Goal: Transaction & Acquisition: Download file/media

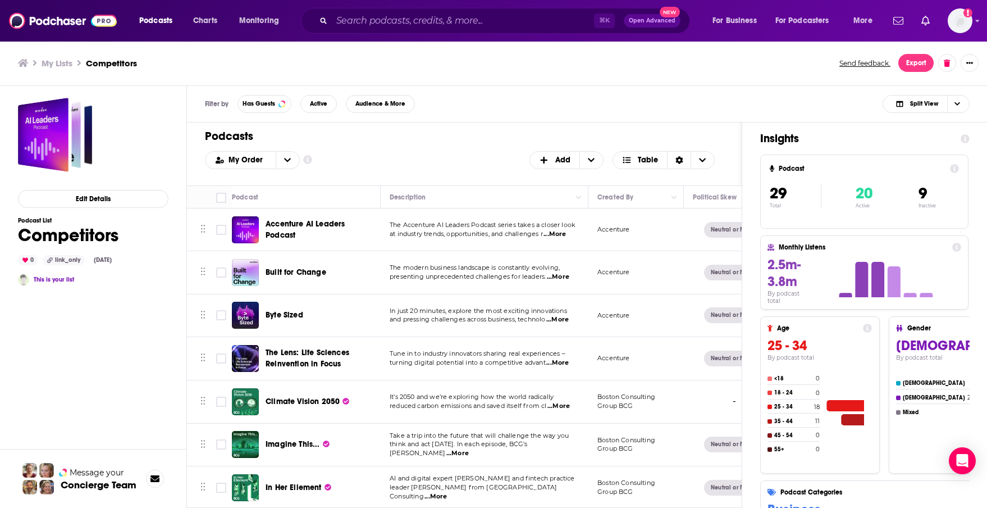
scroll to position [853, 0]
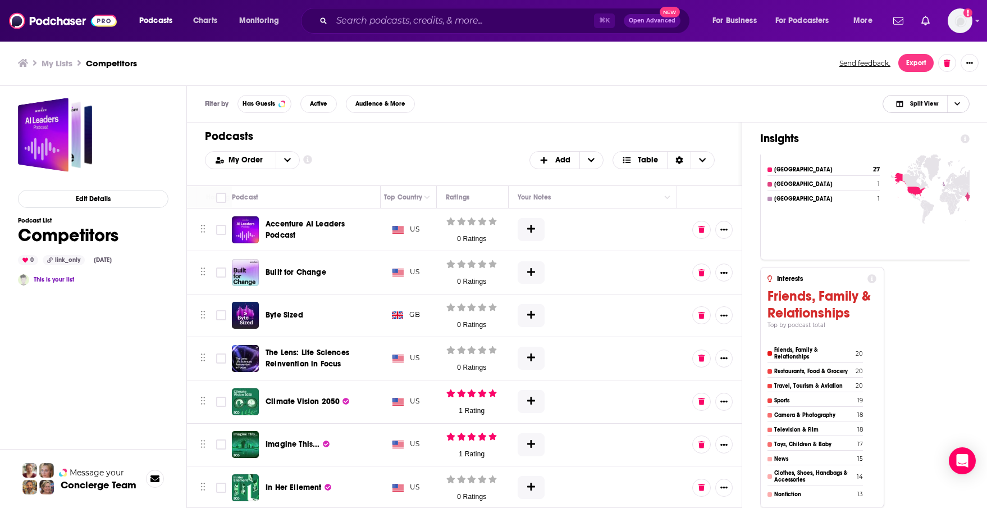
click at [933, 101] on span "Split View" at bounding box center [924, 103] width 28 height 6
click at [933, 162] on span "Insight Only" at bounding box center [933, 160] width 56 height 6
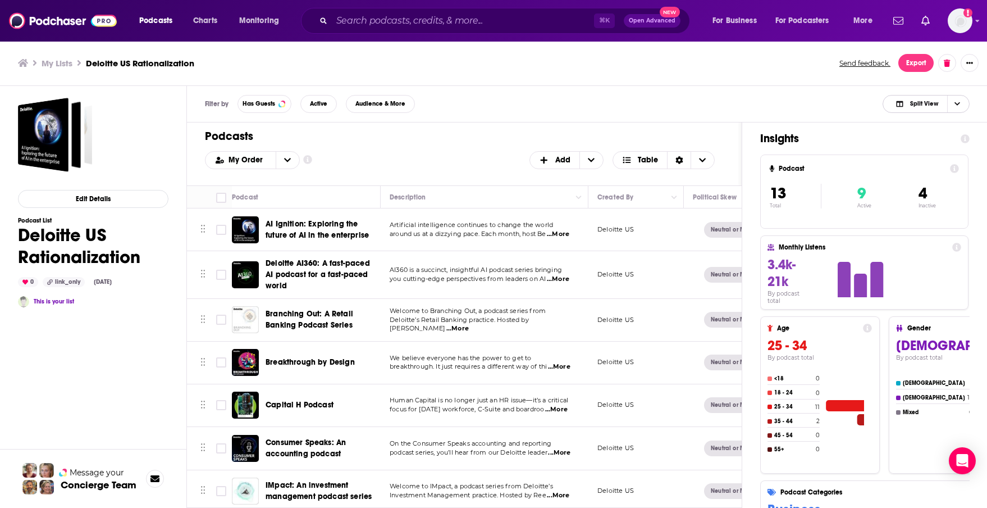
click at [900, 107] on span "Split View" at bounding box center [917, 104] width 62 height 16
click at [916, 157] on span "Insight Only" at bounding box center [933, 160] width 56 height 6
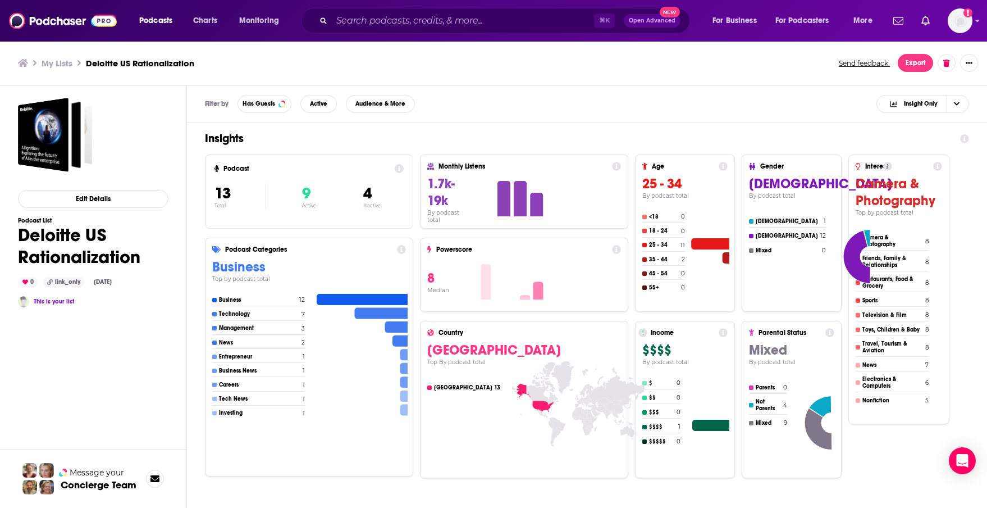
click at [885, 497] on div "Podcast 13 Total 9 Active 4 Inactive Podcast Categories Business Top by podcast…" at bounding box center [587, 346] width 764 height 384
click at [868, 458] on div "Podcast 13 Total 9 Active 4 Inactive Podcast Categories Business Top by podcast…" at bounding box center [587, 315] width 764 height 323
click at [408, 92] on div "Filter by Has Guests Active Audience & More Insight Only" at bounding box center [587, 104] width 800 height 36
click at [391, 102] on span "Audience & More" at bounding box center [380, 103] width 50 height 6
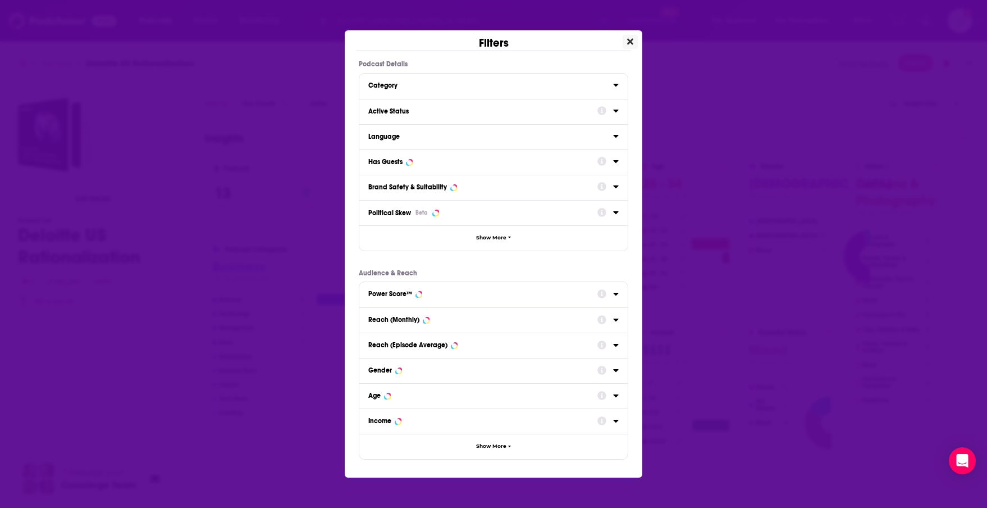
click at [633, 41] on icon "Close" at bounding box center [630, 41] width 6 height 9
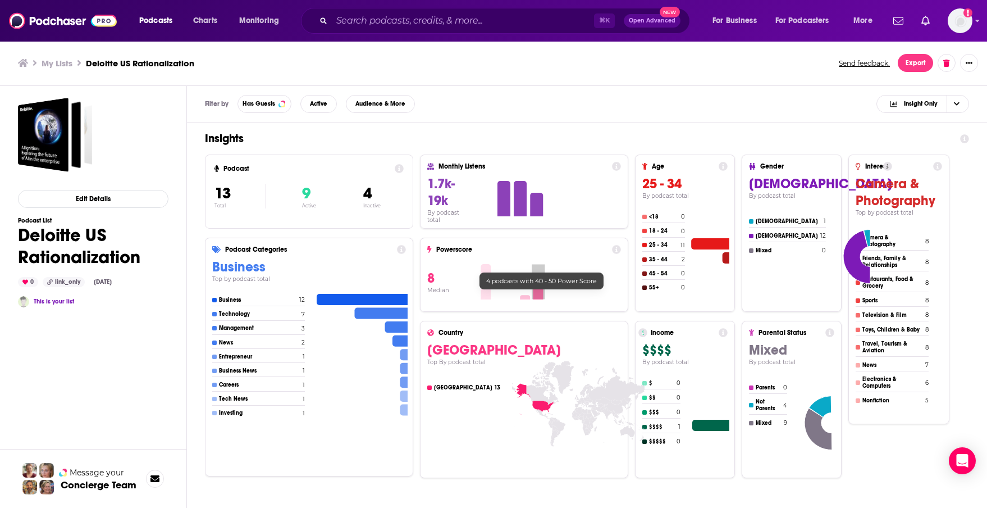
click at [541, 295] on icon at bounding box center [538, 290] width 10 height 18
click at [618, 248] on icon at bounding box center [616, 249] width 9 height 9
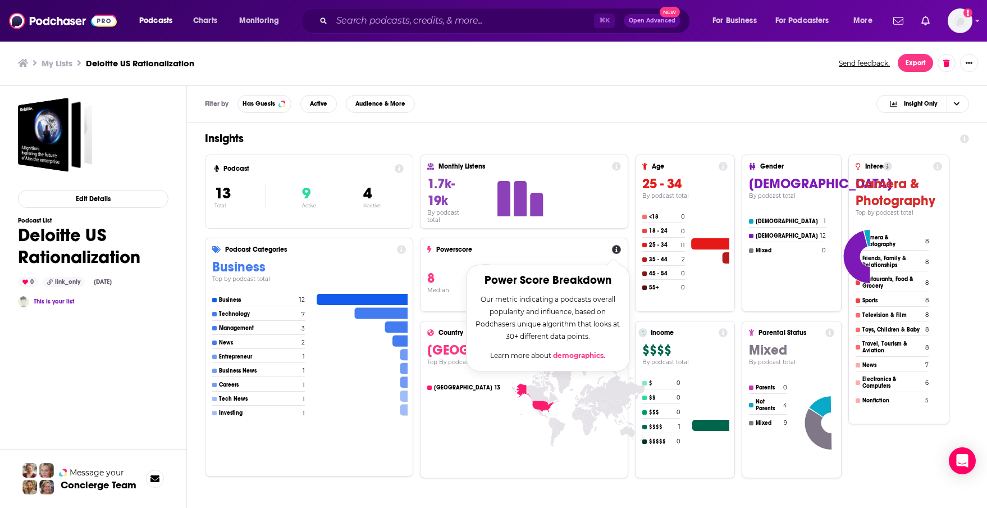
click at [618, 248] on icon at bounding box center [616, 249] width 9 height 9
click at [615, 247] on icon at bounding box center [616, 249] width 9 height 9
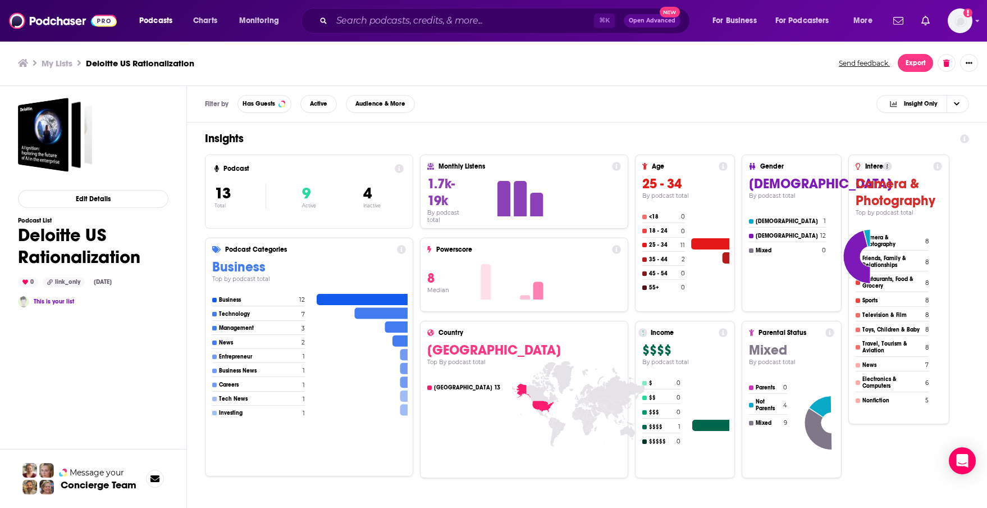
click at [621, 240] on div "Powerscore 8 Median" at bounding box center [524, 274] width 208 height 74
click at [914, 106] on span "Insight Only" at bounding box center [921, 103] width 34 height 6
click at [904, 141] on span "Podcast Only" at bounding box center [929, 141] width 61 height 6
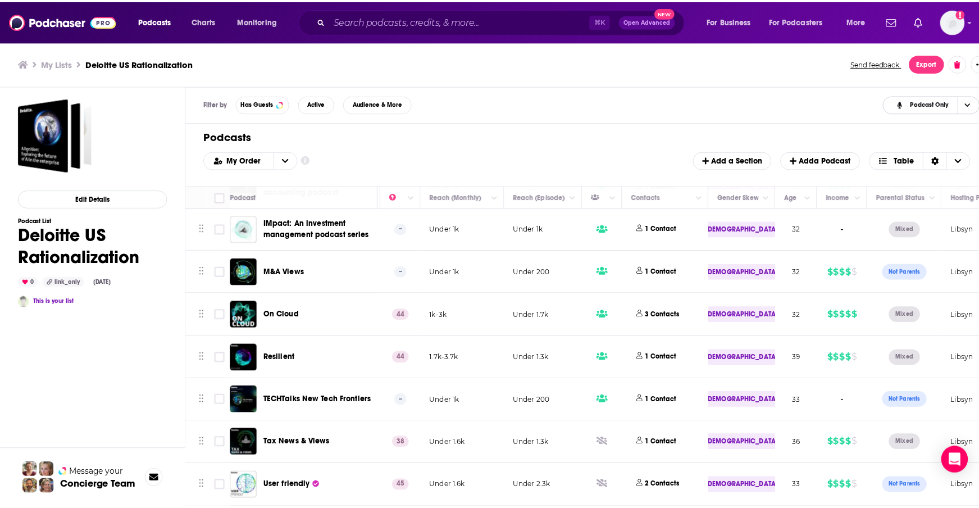
scroll to position [261, 656]
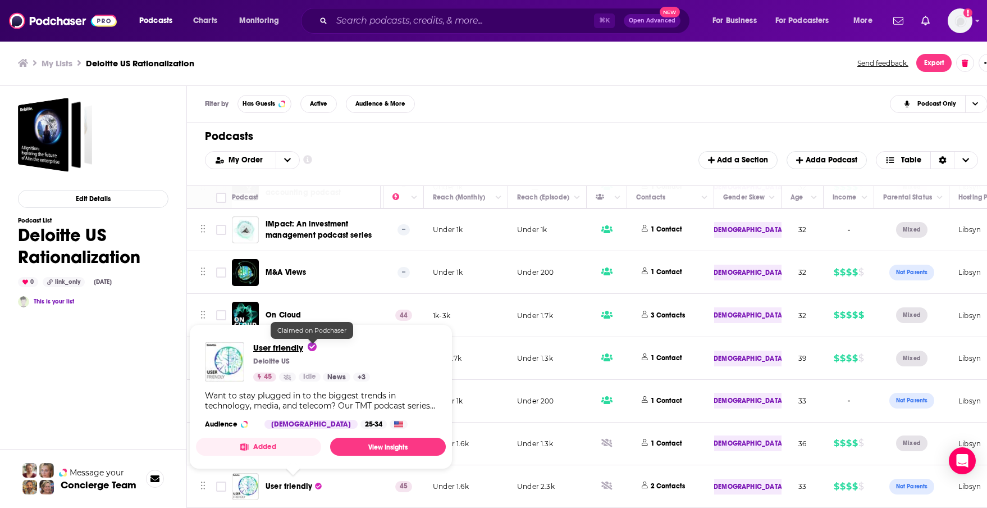
click at [286, 348] on span "User friendly" at bounding box center [284, 347] width 63 height 11
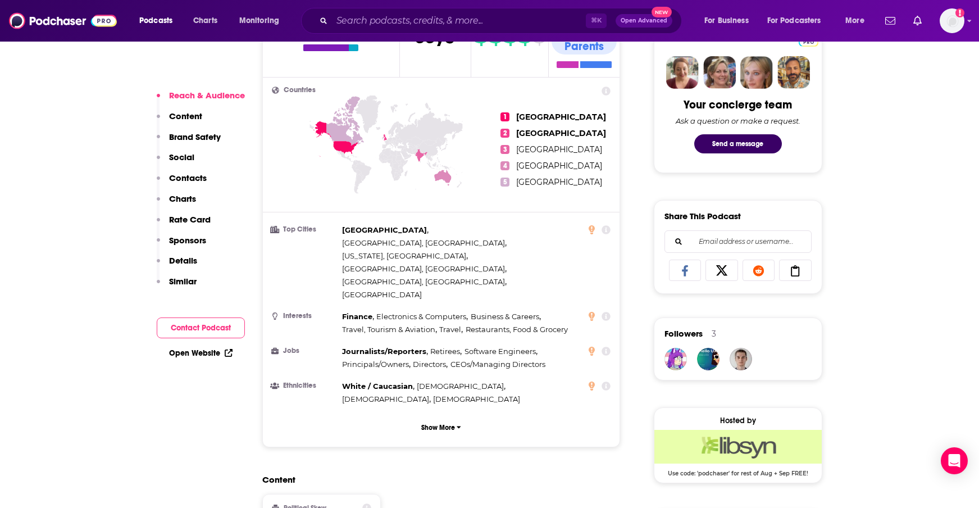
scroll to position [547, 0]
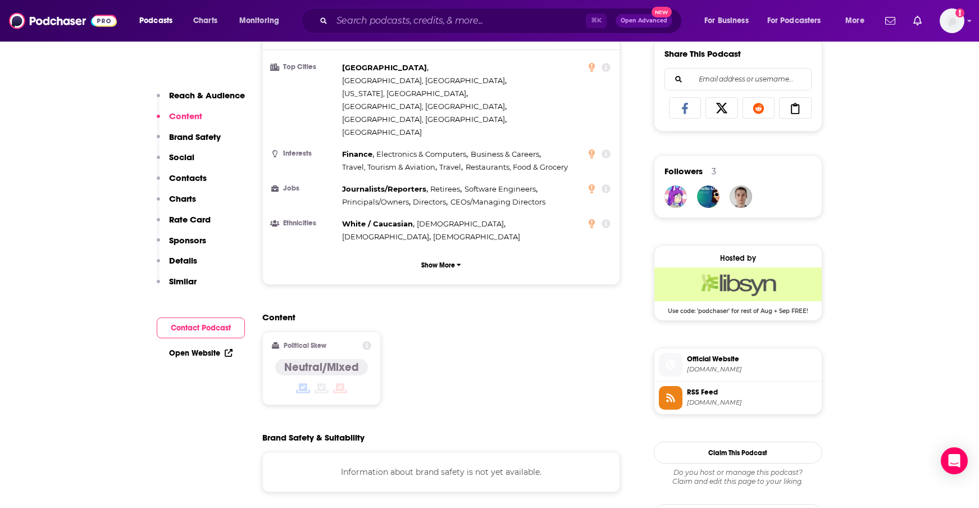
scroll to position [698, 0]
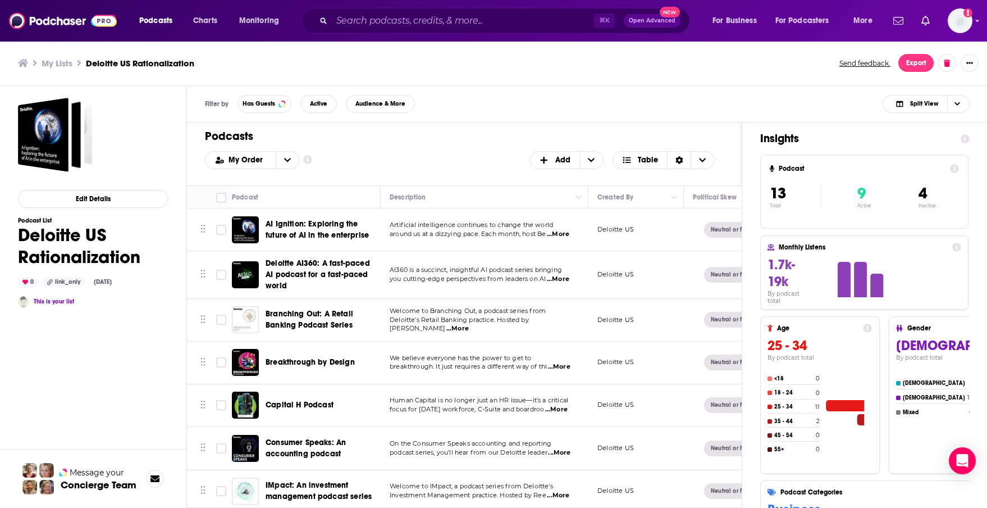
click at [300, 222] on span "AI Ignition: Exploring the future of AI in the enterprise" at bounding box center [317, 229] width 103 height 21
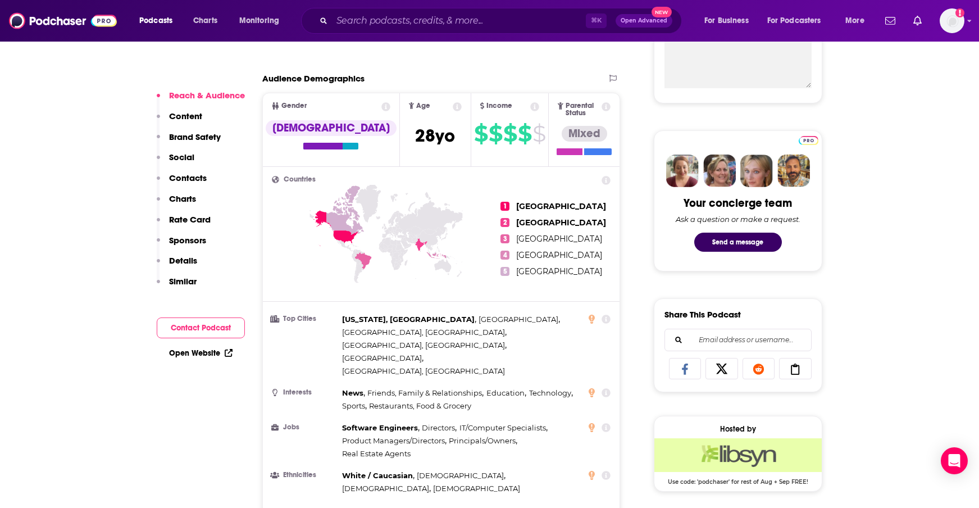
scroll to position [450, 0]
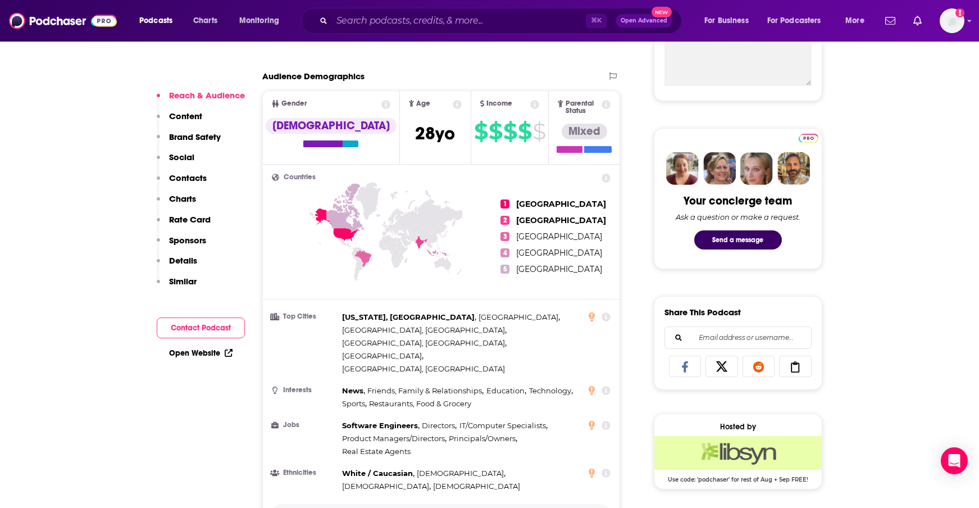
click at [450, 507] on p "Show More" at bounding box center [438, 514] width 34 height 8
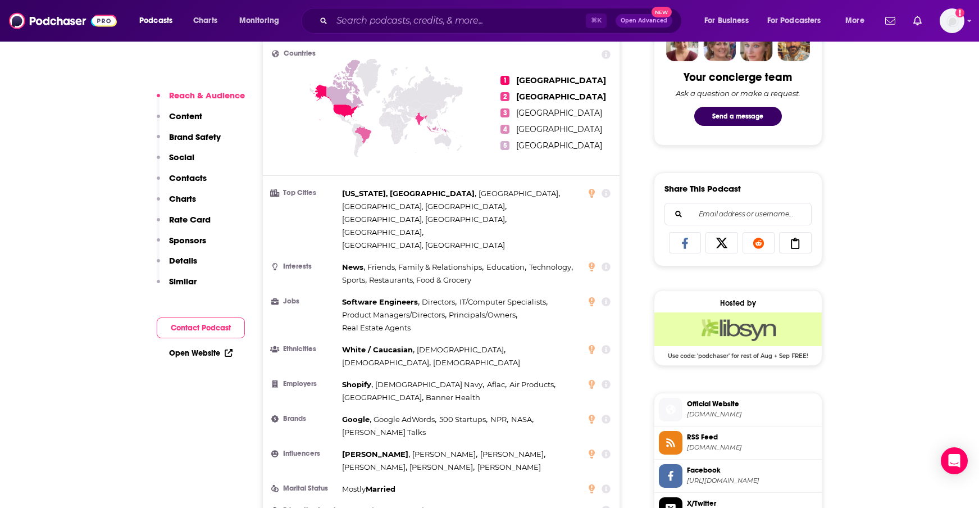
scroll to position [573, 0]
click at [592, 450] on icon at bounding box center [591, 454] width 6 height 9
click at [605, 450] on icon at bounding box center [605, 454] width 9 height 9
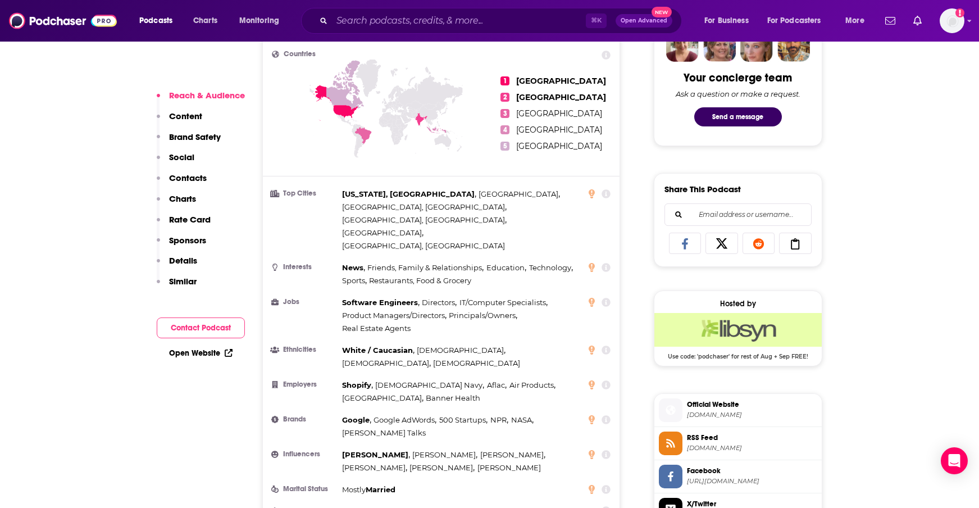
click at [605, 450] on icon at bounding box center [605, 454] width 9 height 9
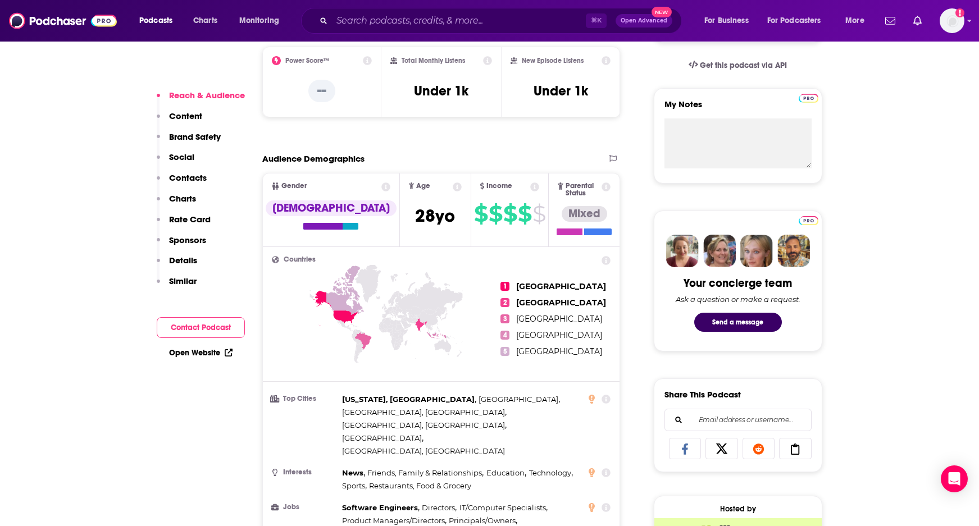
scroll to position [0, 0]
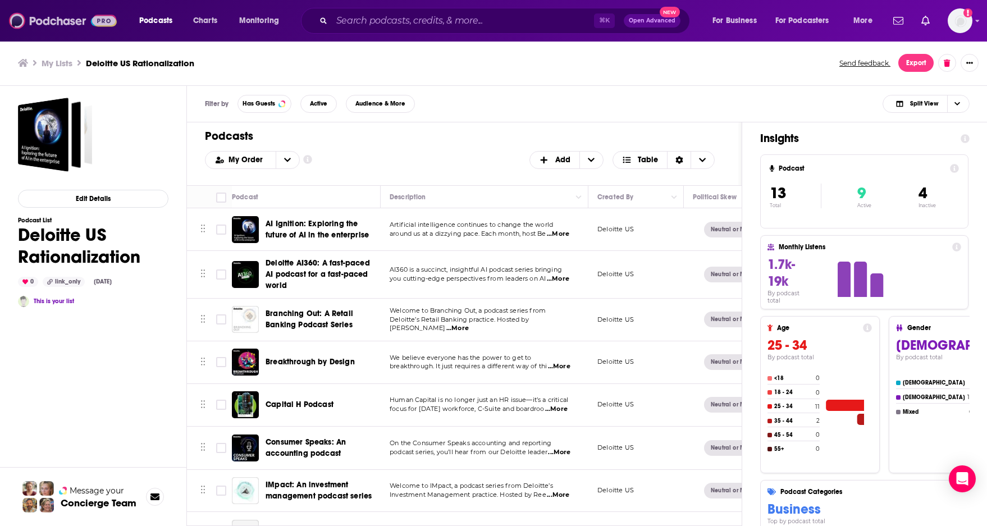
click at [42, 17] on img at bounding box center [63, 20] width 108 height 21
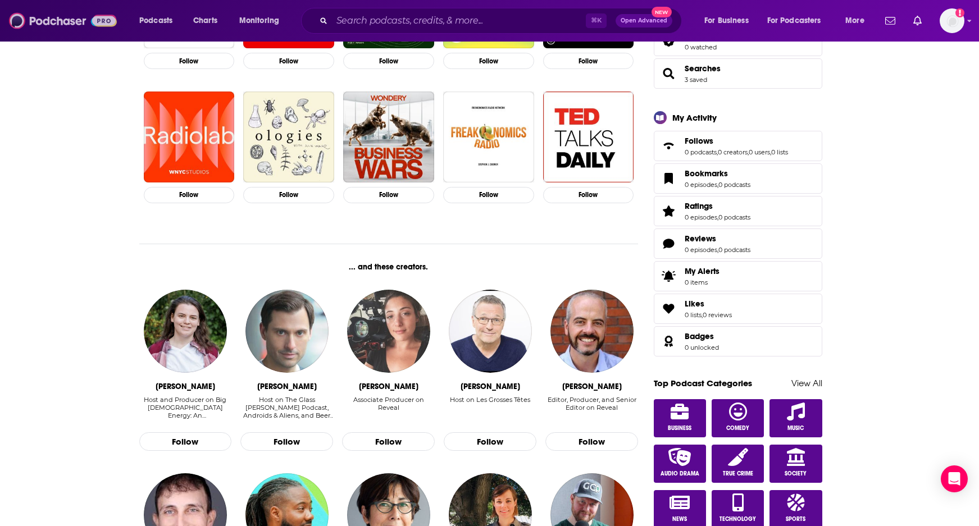
scroll to position [301, 0]
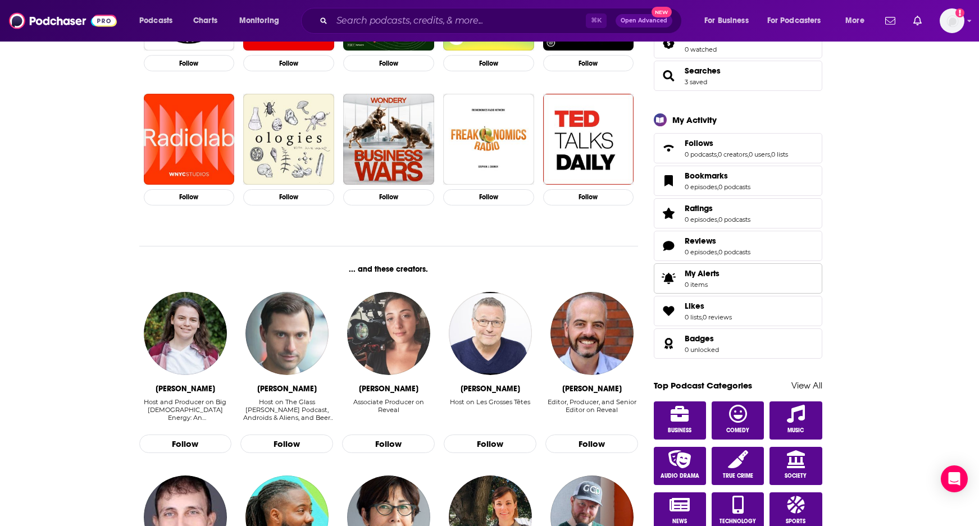
click at [707, 270] on span "My Alerts" at bounding box center [701, 273] width 35 height 10
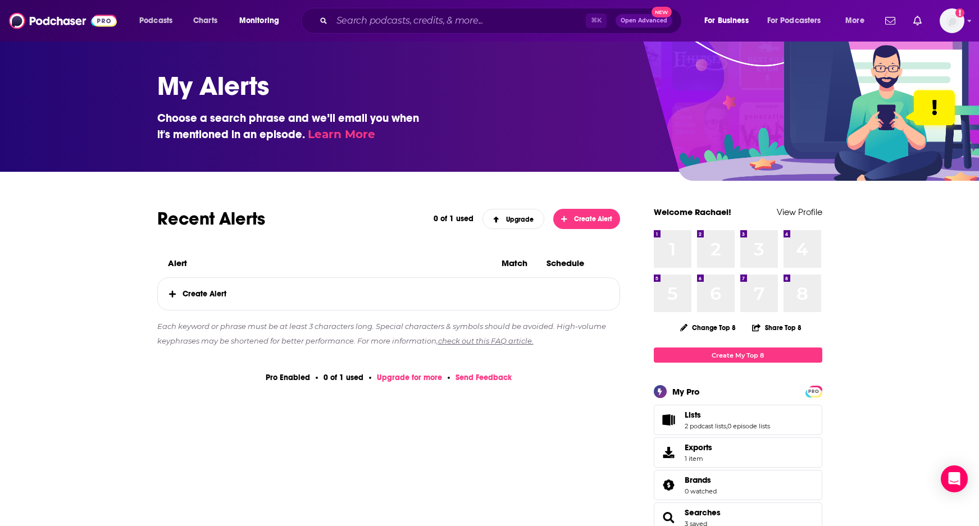
drag, startPoint x: 195, startPoint y: 293, endPoint x: 255, endPoint y: 310, distance: 62.5
click at [195, 293] on span "Create Alert" at bounding box center [389, 294] width 462 height 32
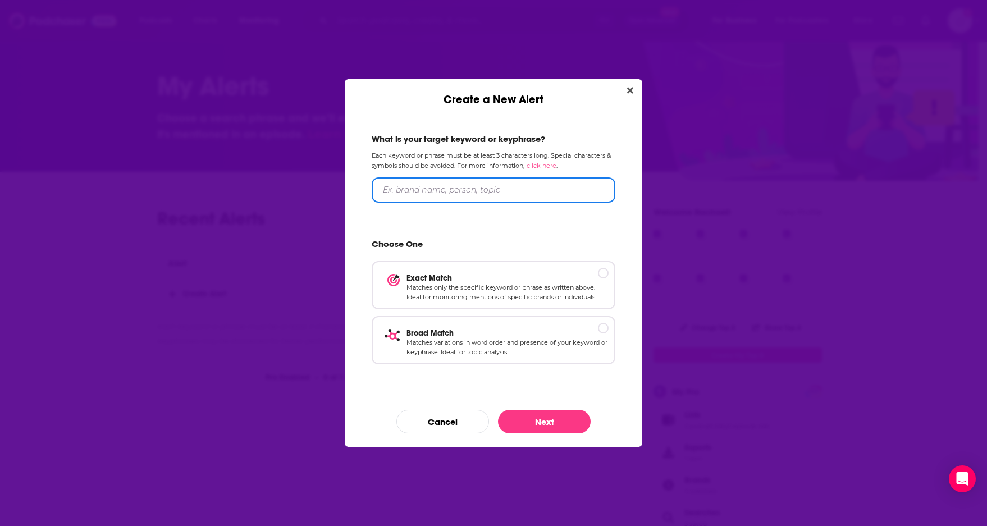
click at [390, 193] on input "Create a New Alert" at bounding box center [494, 189] width 244 height 25
type input "Deloitte"
click at [570, 287] on p "Matches only the specific keyword or phrase as written above. Ideal for monitor…" at bounding box center [507, 292] width 202 height 20
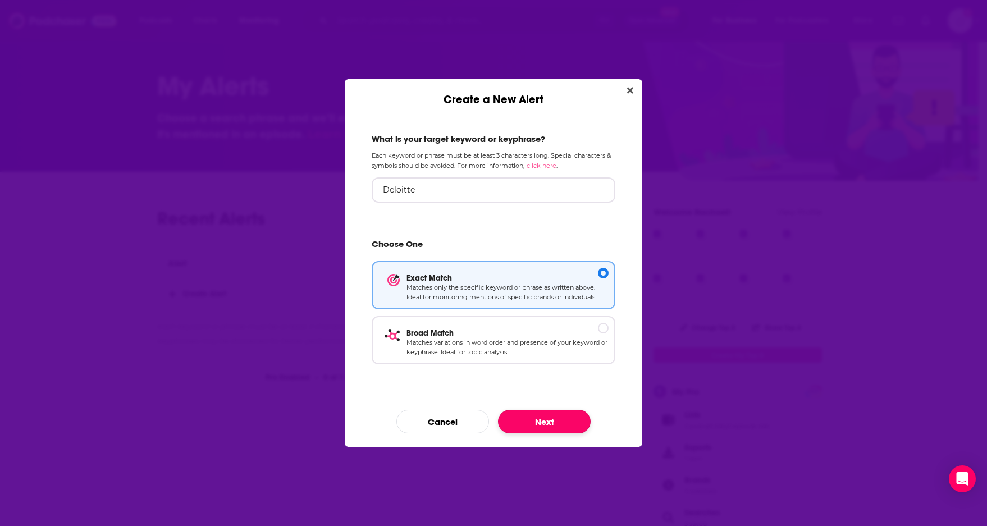
click at [569, 417] on button "Next" at bounding box center [544, 422] width 93 height 24
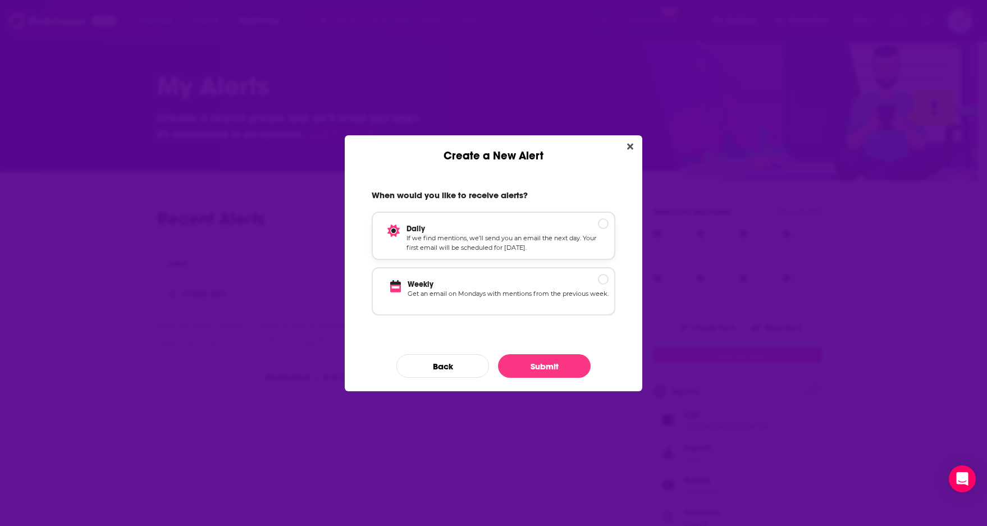
click at [556, 237] on p "If we find mentions, we’ll send you an email the next day. Your first email wil…" at bounding box center [507, 244] width 202 height 20
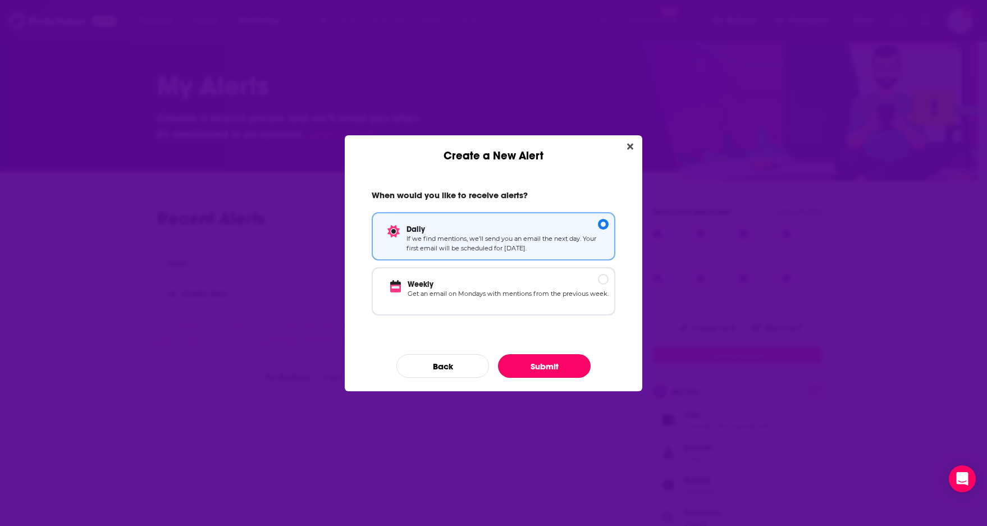
drag, startPoint x: 561, startPoint y: 373, endPoint x: 642, endPoint y: 394, distance: 83.5
click at [562, 373] on button "Submit" at bounding box center [544, 366] width 93 height 24
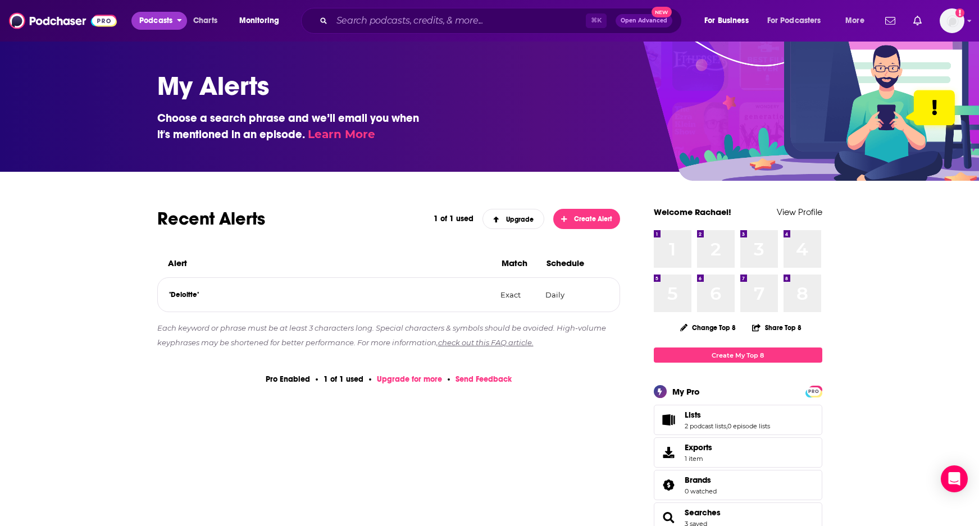
click at [144, 21] on span "Podcasts" at bounding box center [155, 21] width 33 height 16
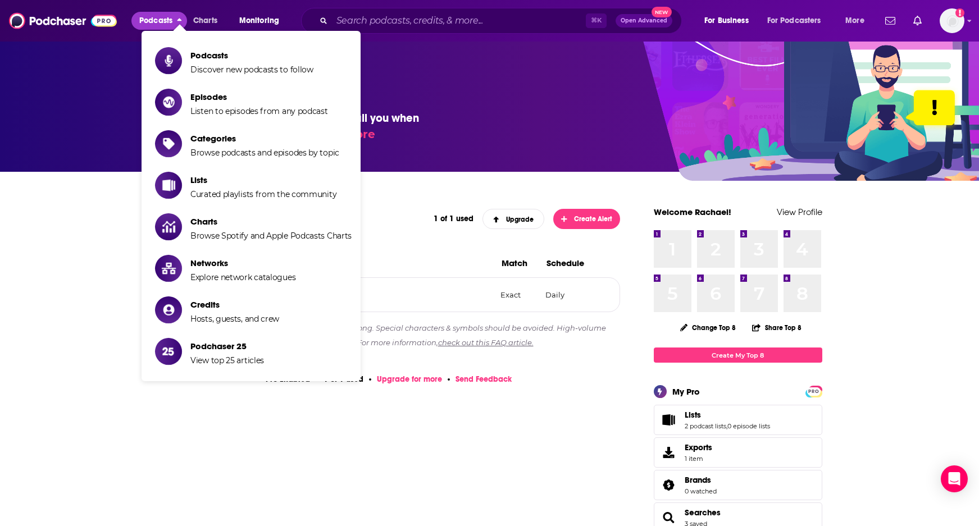
click at [144, 21] on span "Podcasts" at bounding box center [155, 21] width 33 height 16
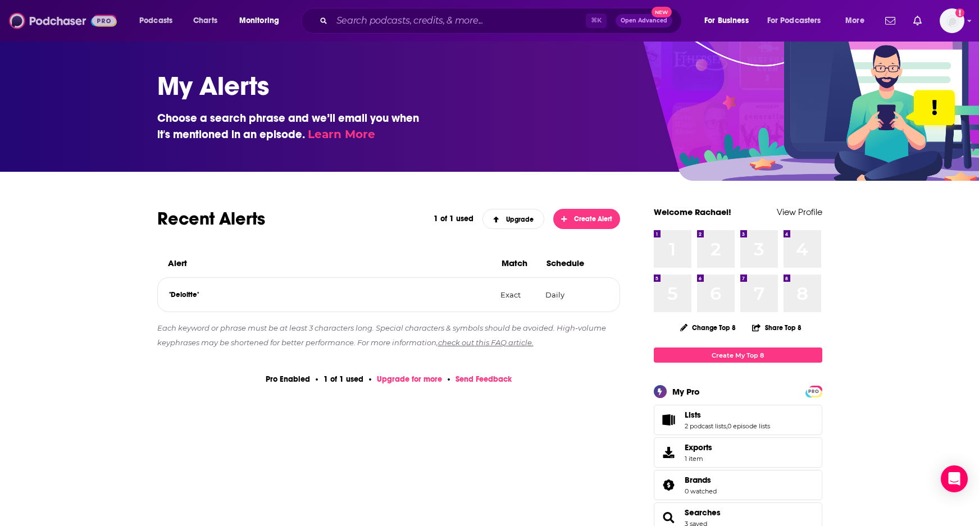
click at [70, 21] on img at bounding box center [63, 20] width 108 height 21
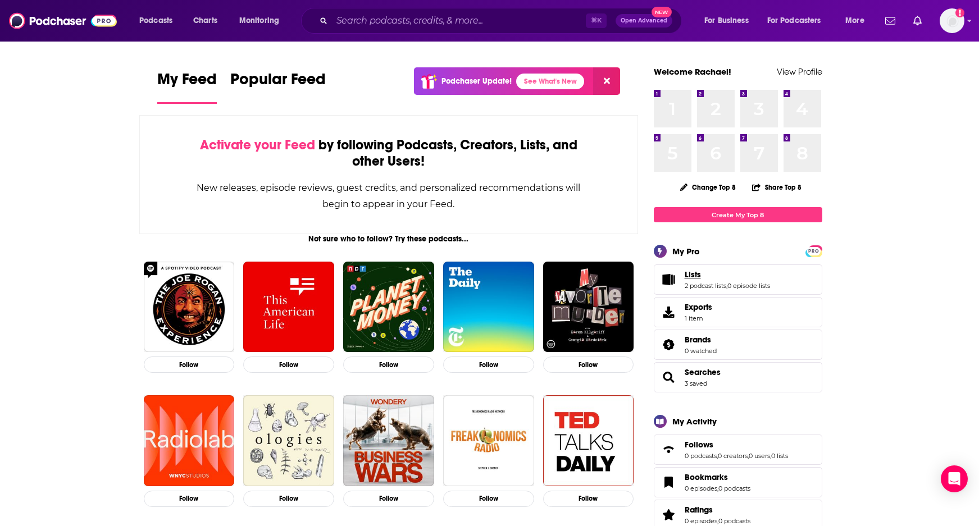
click at [696, 275] on span "Lists" at bounding box center [692, 274] width 16 height 10
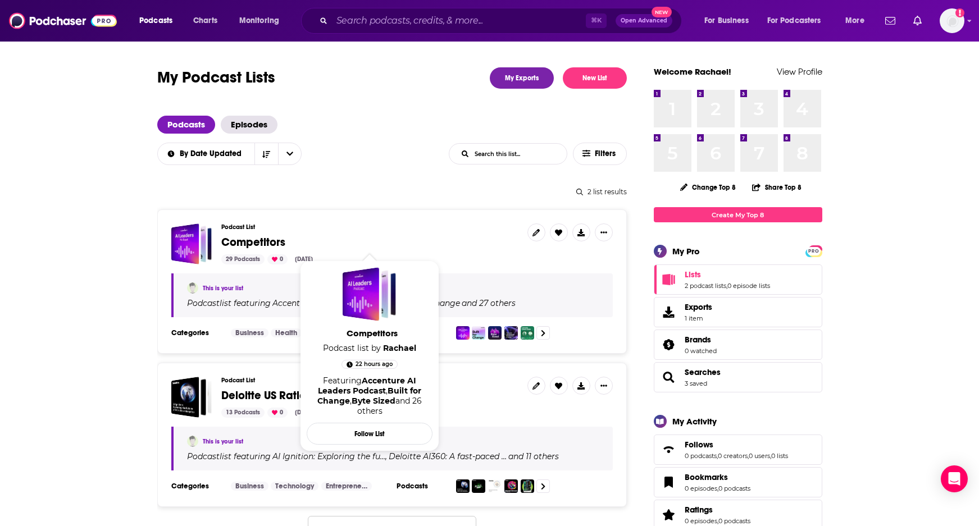
click at [268, 240] on span "Competitors" at bounding box center [253, 242] width 64 height 14
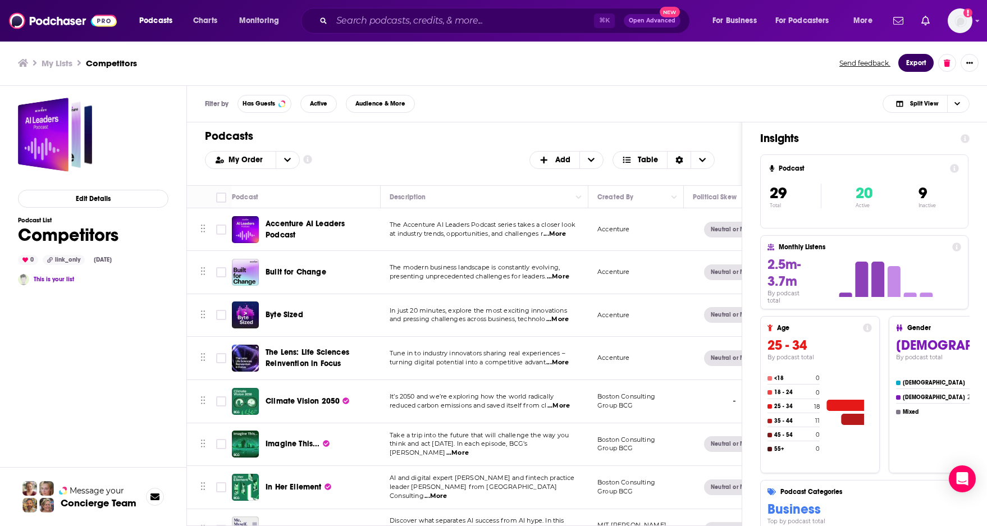
click at [923, 60] on button "Export" at bounding box center [915, 63] width 35 height 18
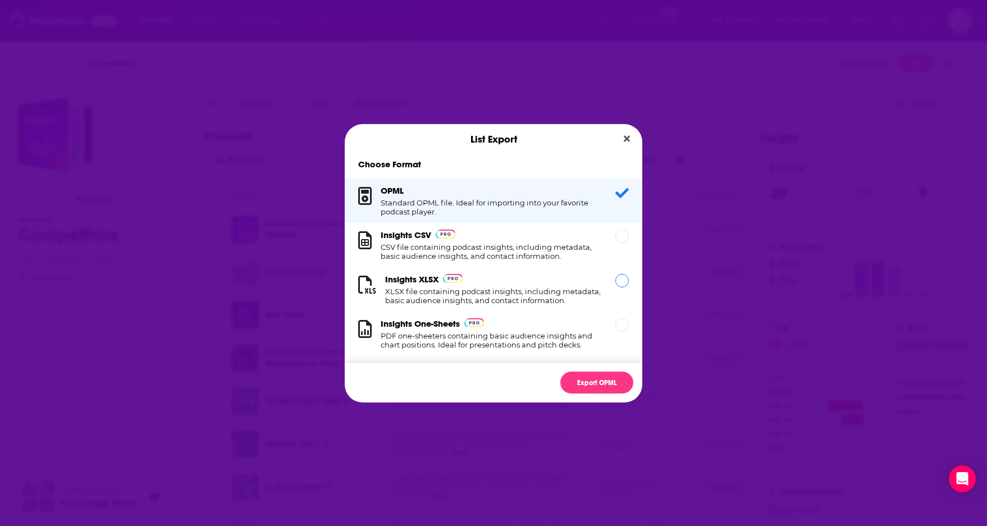
click at [581, 293] on h1 "XLSX file containing podcast insights, including metadata, basic audience insig…" at bounding box center [493, 296] width 217 height 18
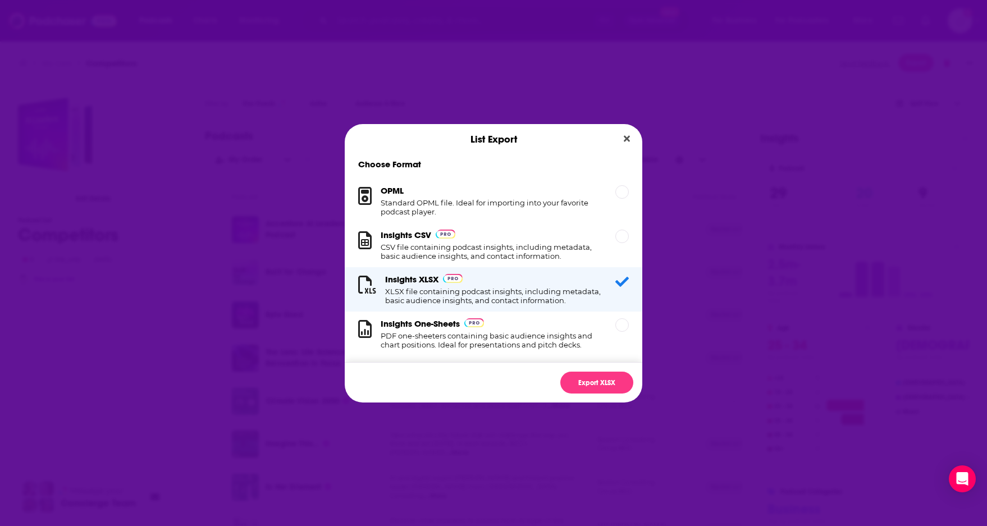
scroll to position [19, 0]
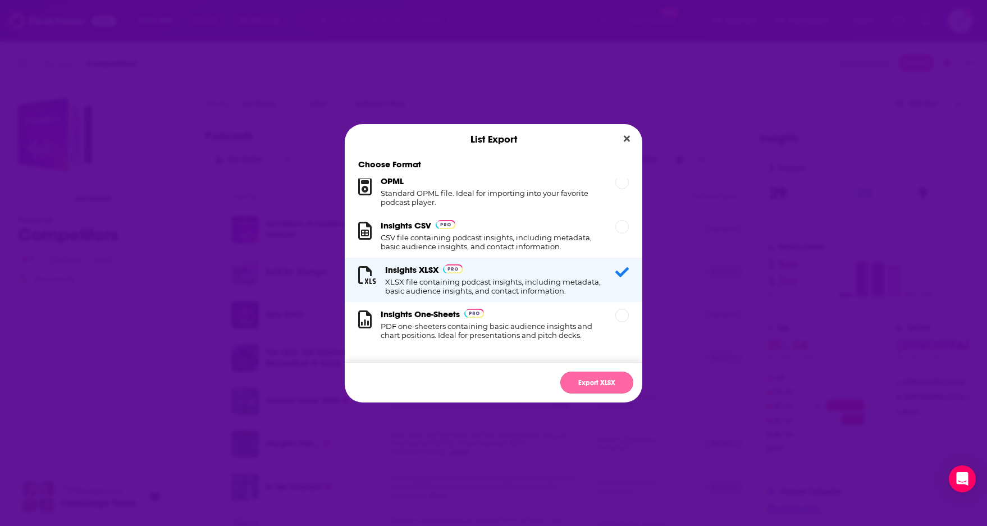
click at [585, 384] on button "Export XLSX" at bounding box center [596, 383] width 73 height 22
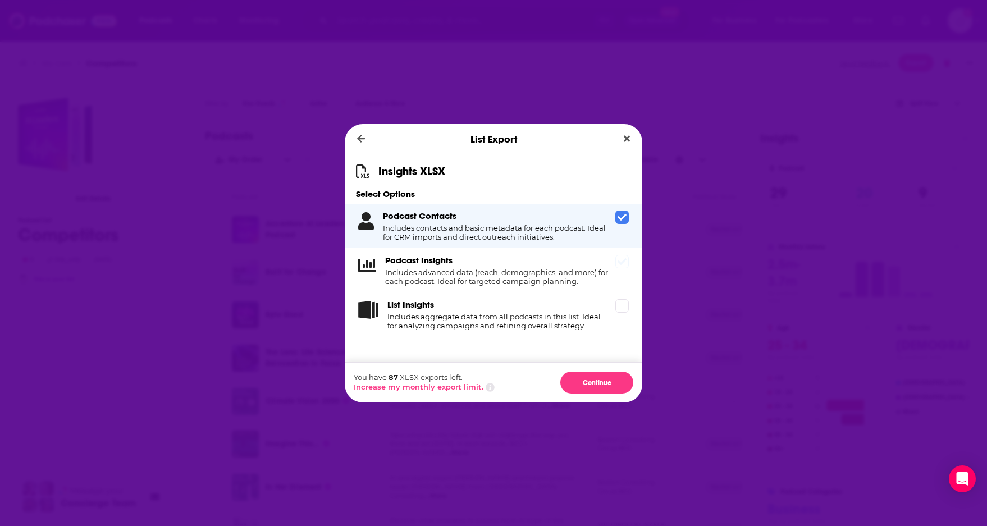
click at [541, 281] on h4 "Includes advanced data (reach, demographics, and more) for each podcast. Ideal …" at bounding box center [498, 277] width 226 height 18
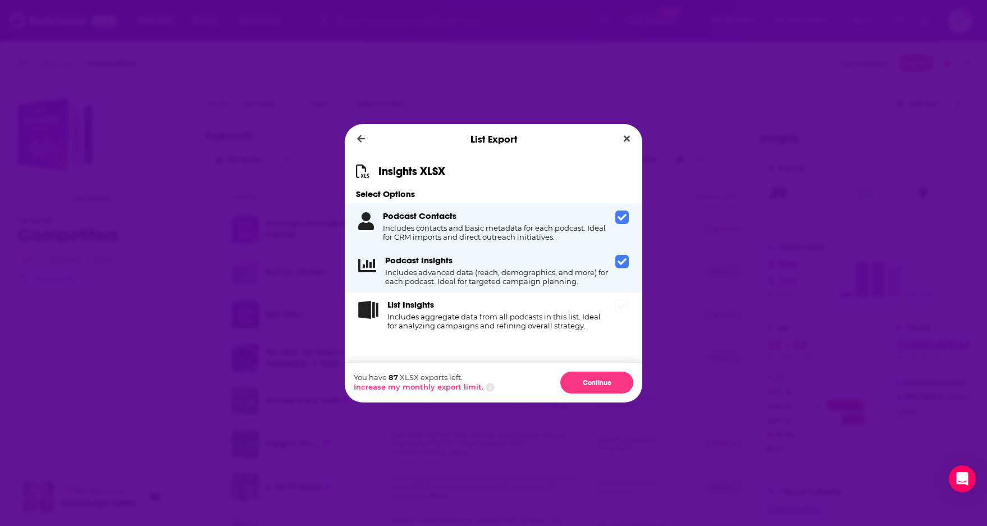
click at [547, 315] on h4 "Includes aggregate data from all podcasts in this list. Ideal for analyzing cam…" at bounding box center [498, 321] width 223 height 18
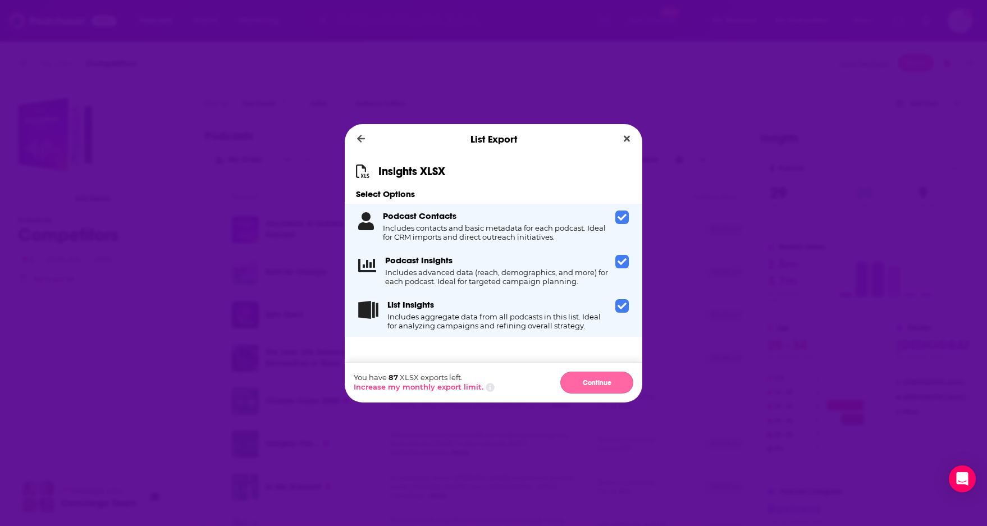
click at [576, 386] on button "Continue" at bounding box center [596, 383] width 73 height 22
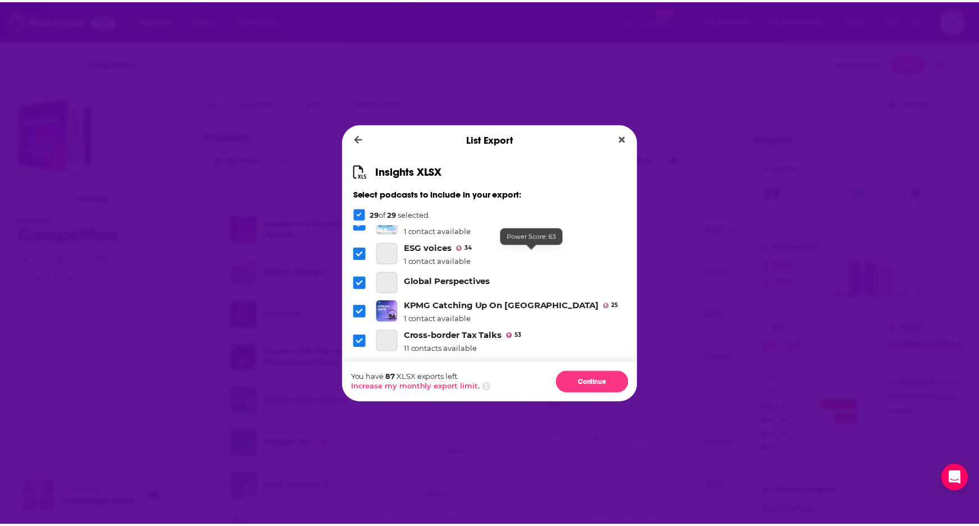
scroll to position [739, 0]
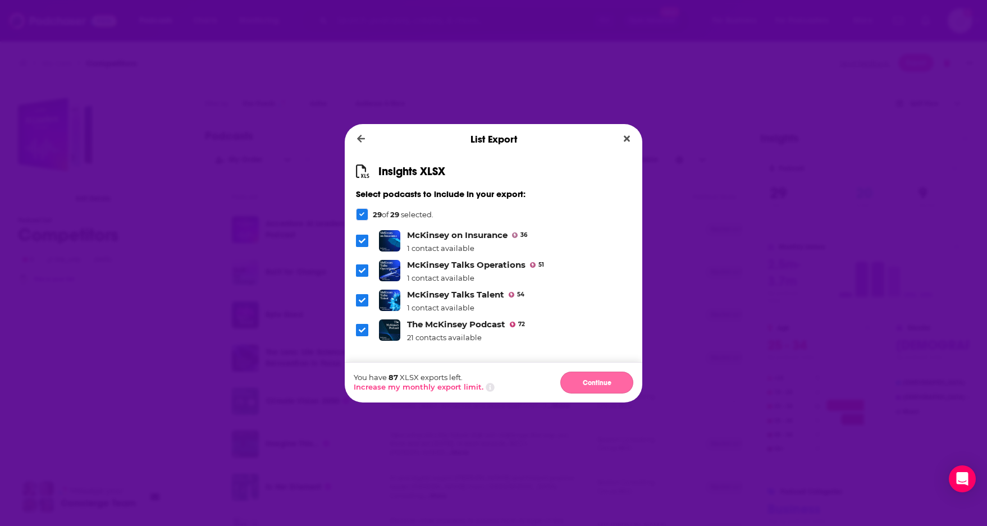
click at [578, 383] on button "Continue" at bounding box center [596, 383] width 73 height 22
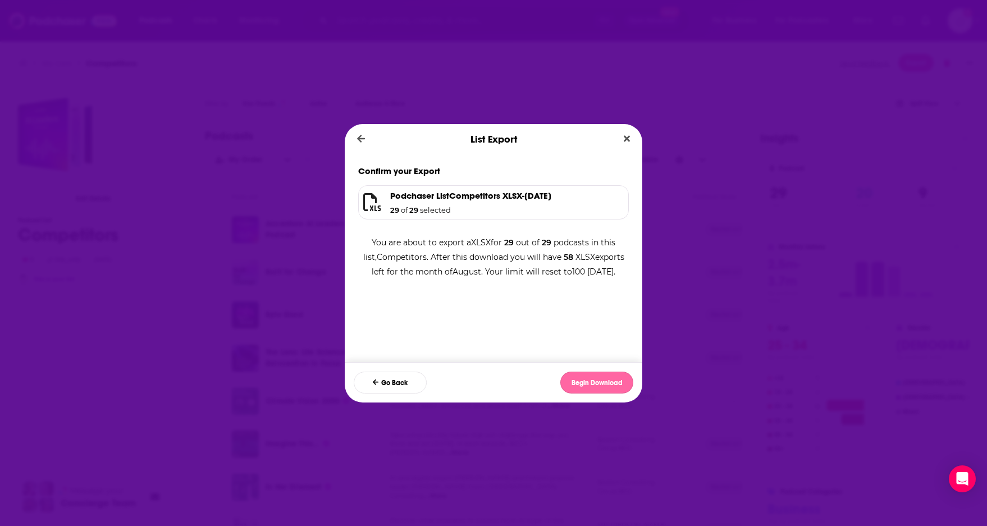
click at [597, 384] on button "Begin Download" at bounding box center [596, 383] width 73 height 22
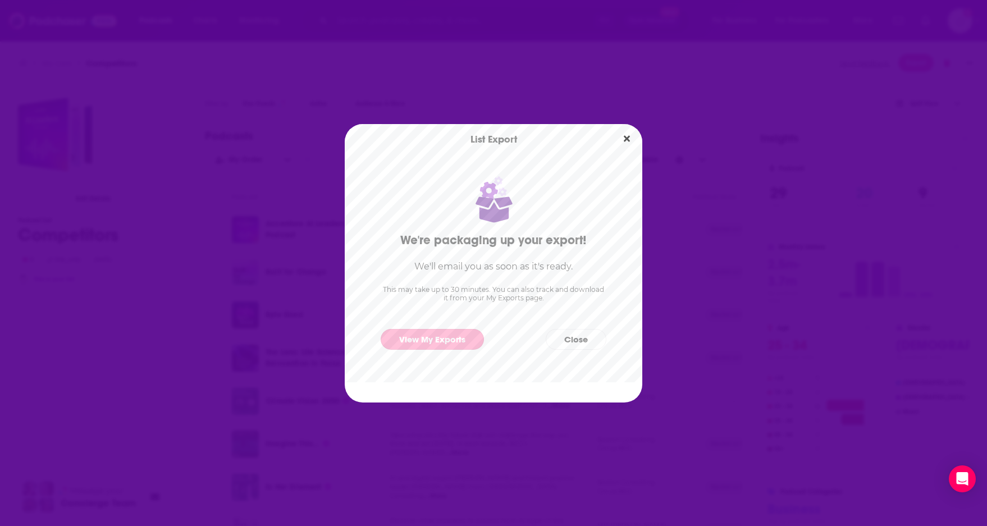
click at [429, 342] on link "View My Exports" at bounding box center [432, 339] width 103 height 21
